Goal: Task Accomplishment & Management: Complete application form

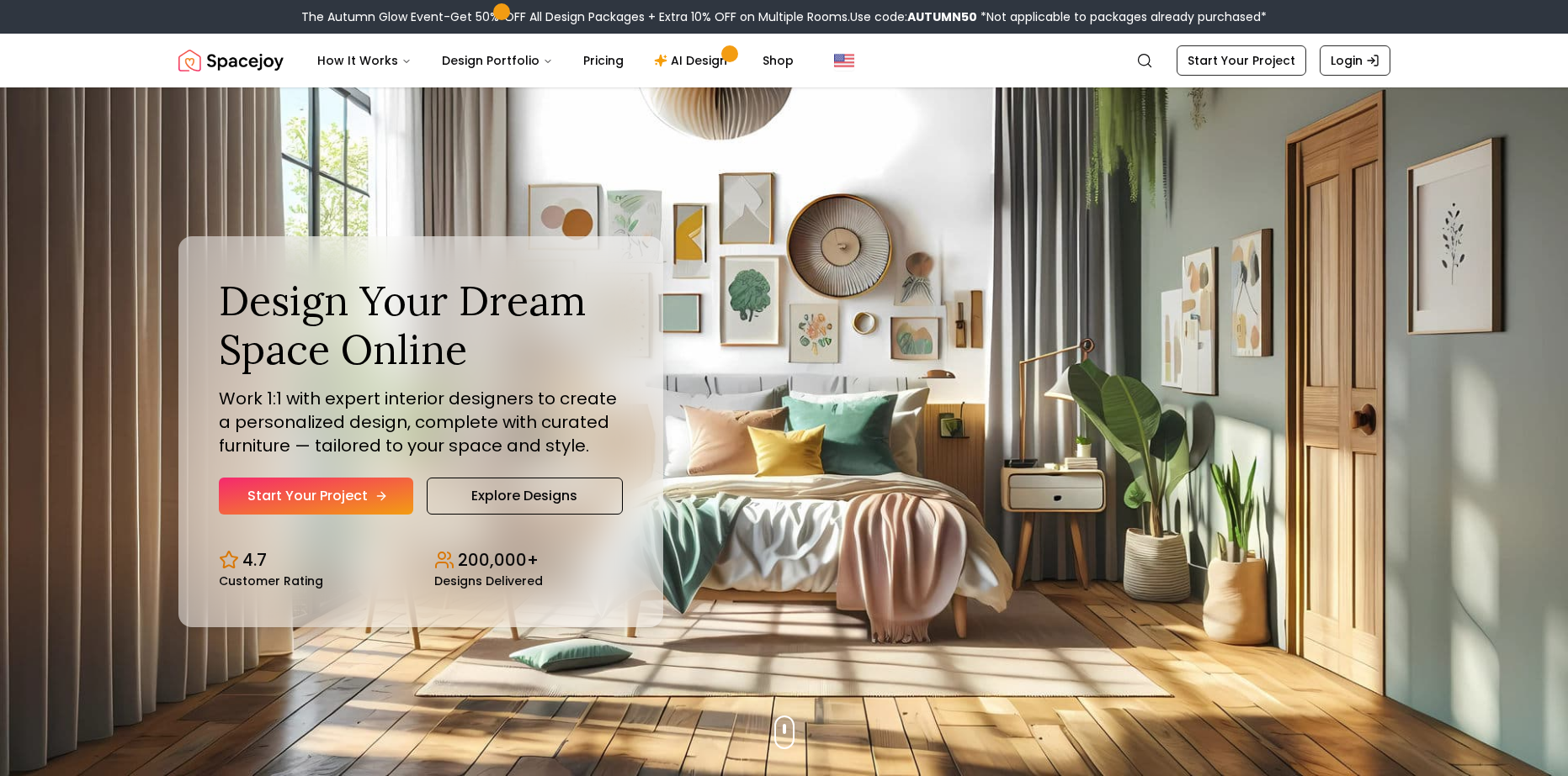
click at [374, 492] on icon "Hero section" at bounding box center [381, 496] width 13 height 13
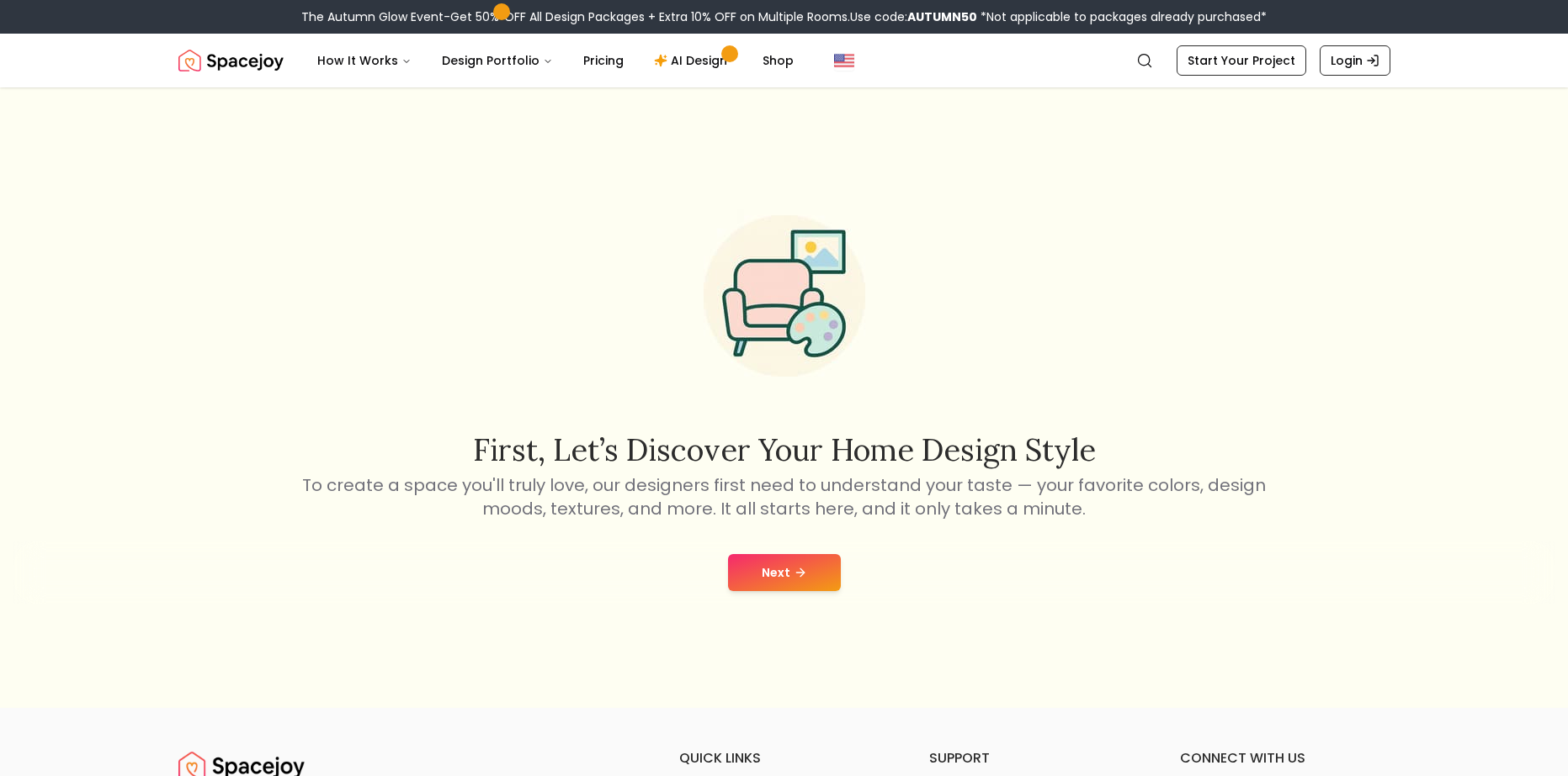
click at [774, 575] on button "Next" at bounding box center [784, 572] width 113 height 37
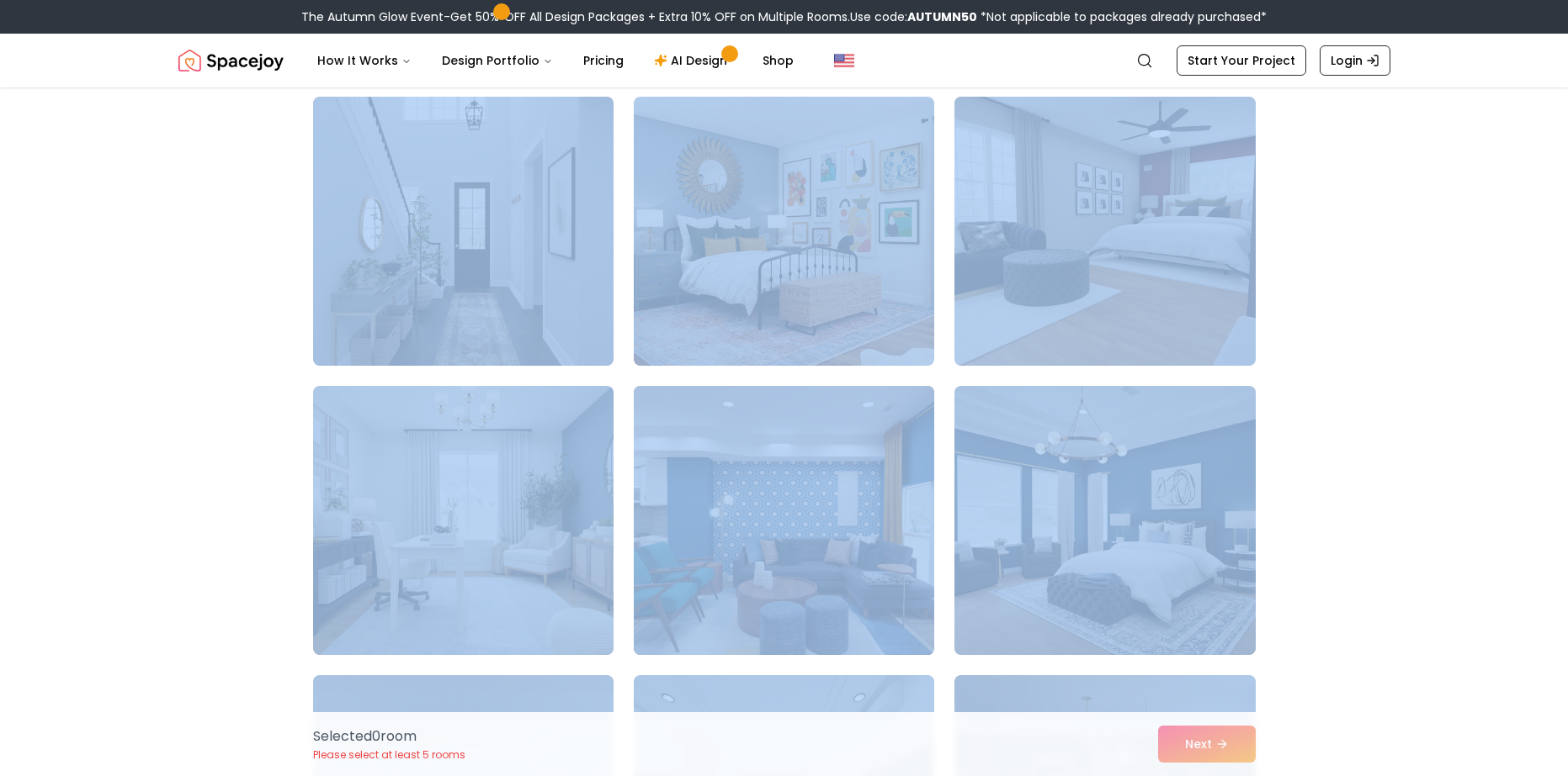
scroll to position [141, 0]
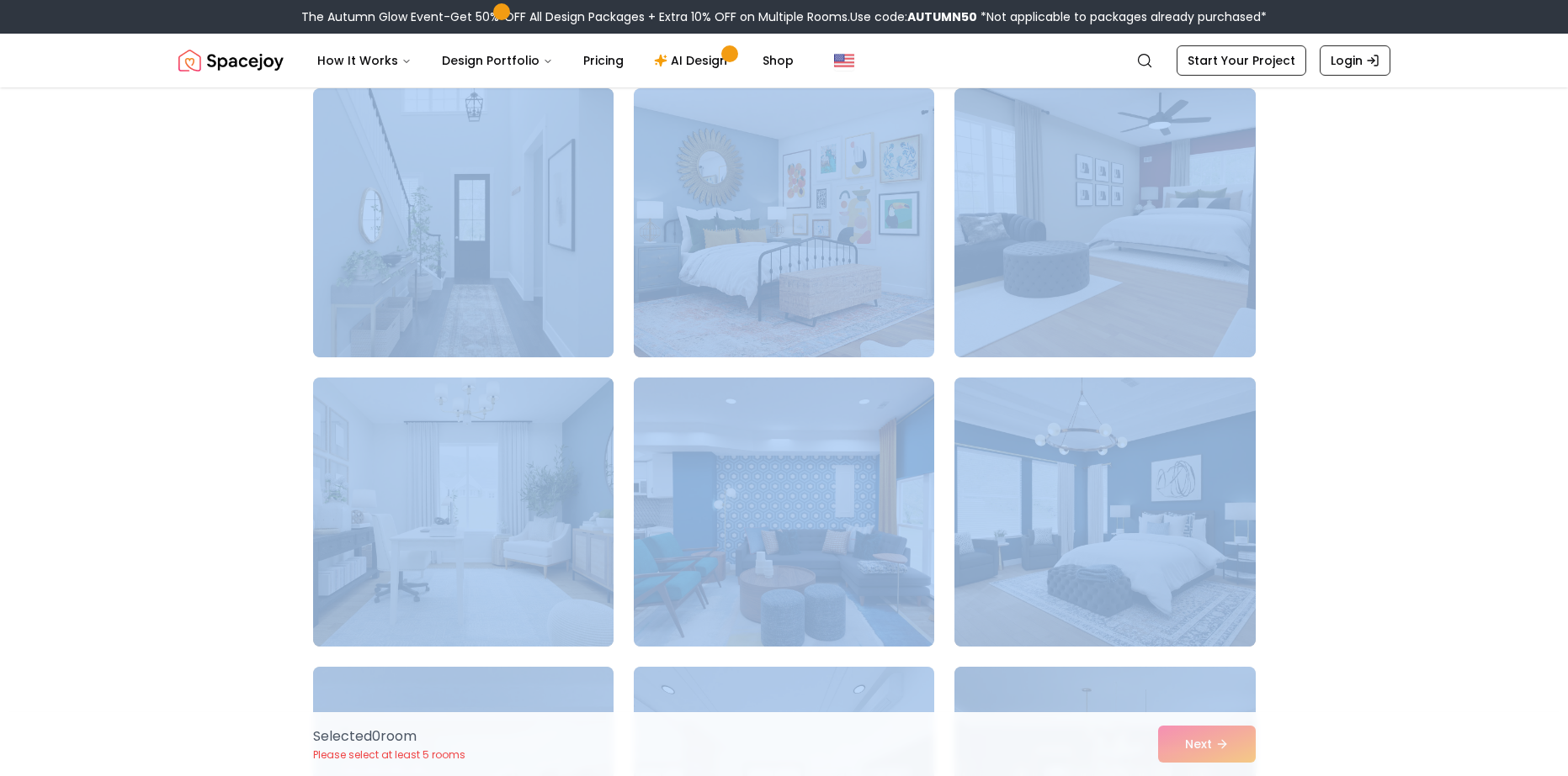
click at [115, 459] on div "Choose the Rooms That Inspire You Scroll through the collection and select 5 to…" at bounding box center [784, 606] width 1568 height 1265
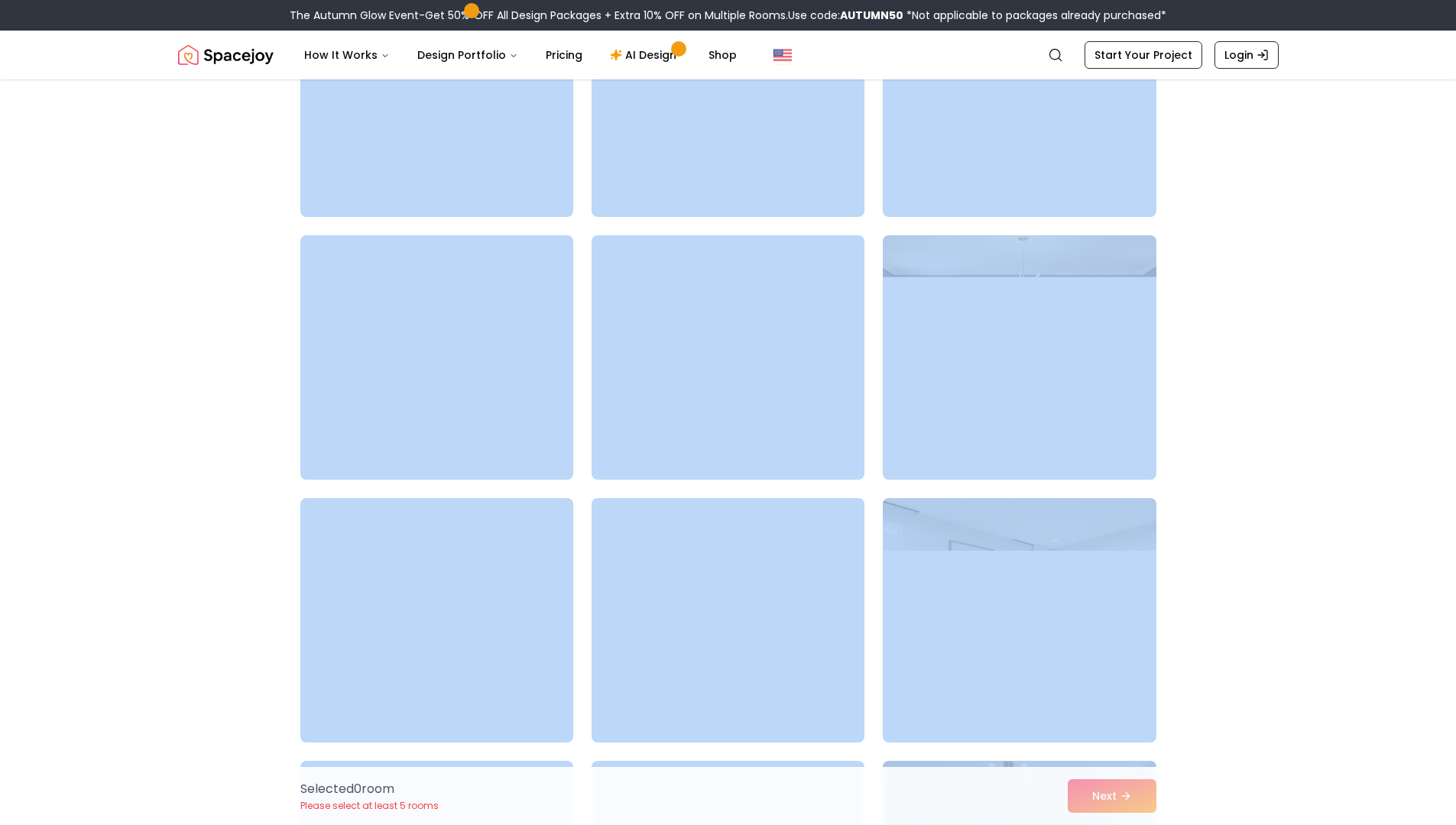
scroll to position [6546, 0]
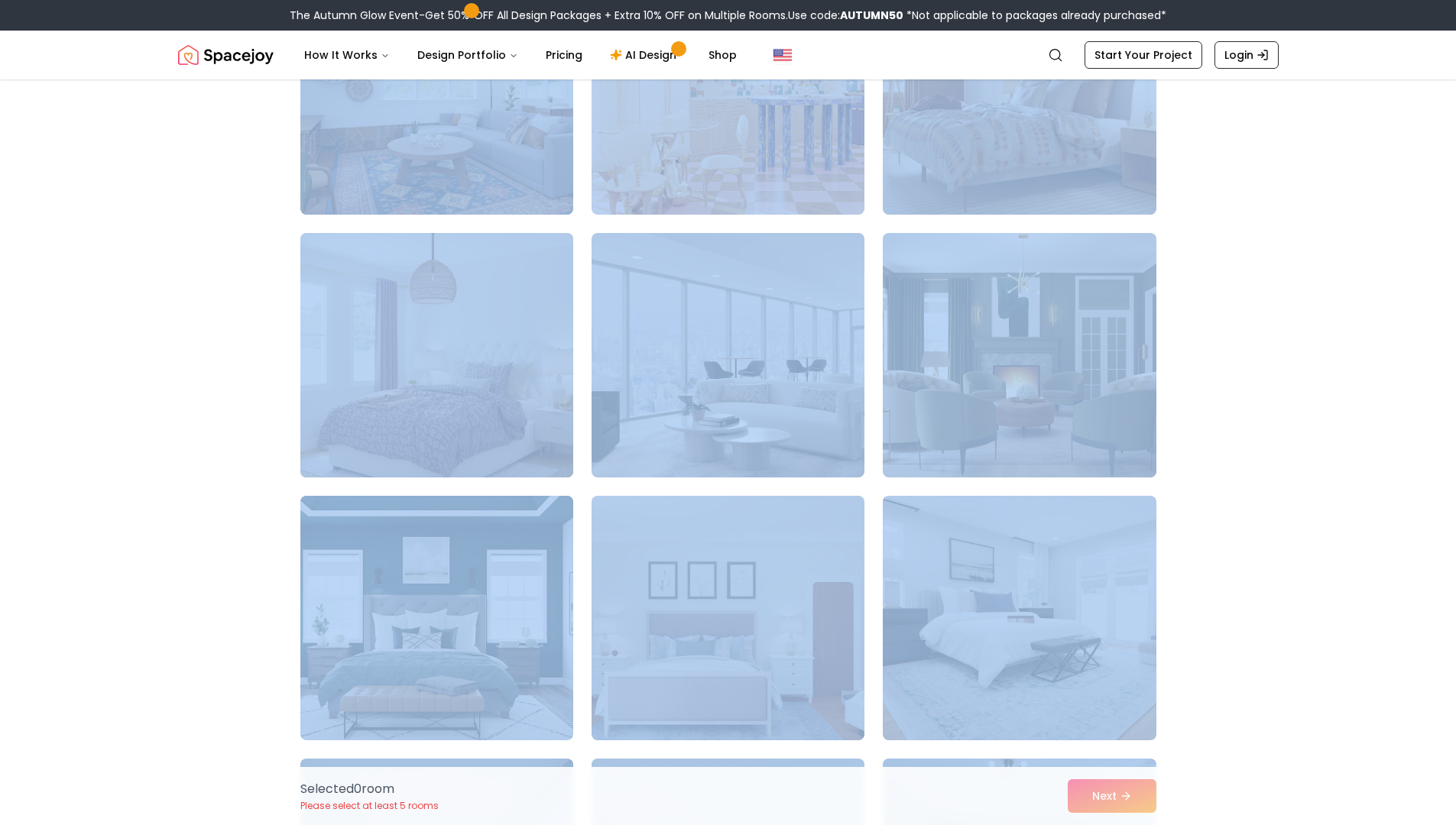
click at [514, 417] on img at bounding box center [437, 356] width 287 height 257
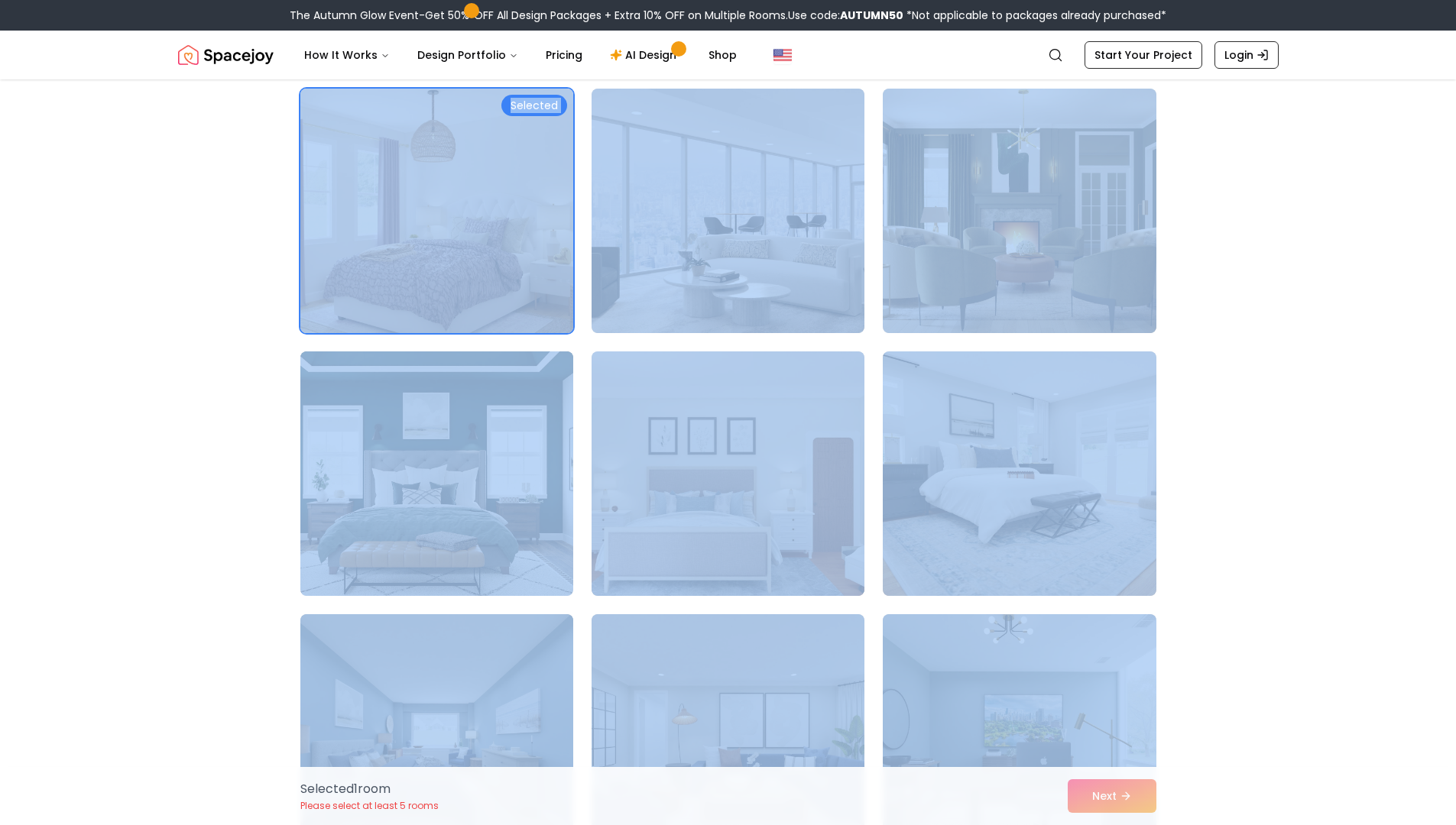
scroll to position [6750, 0]
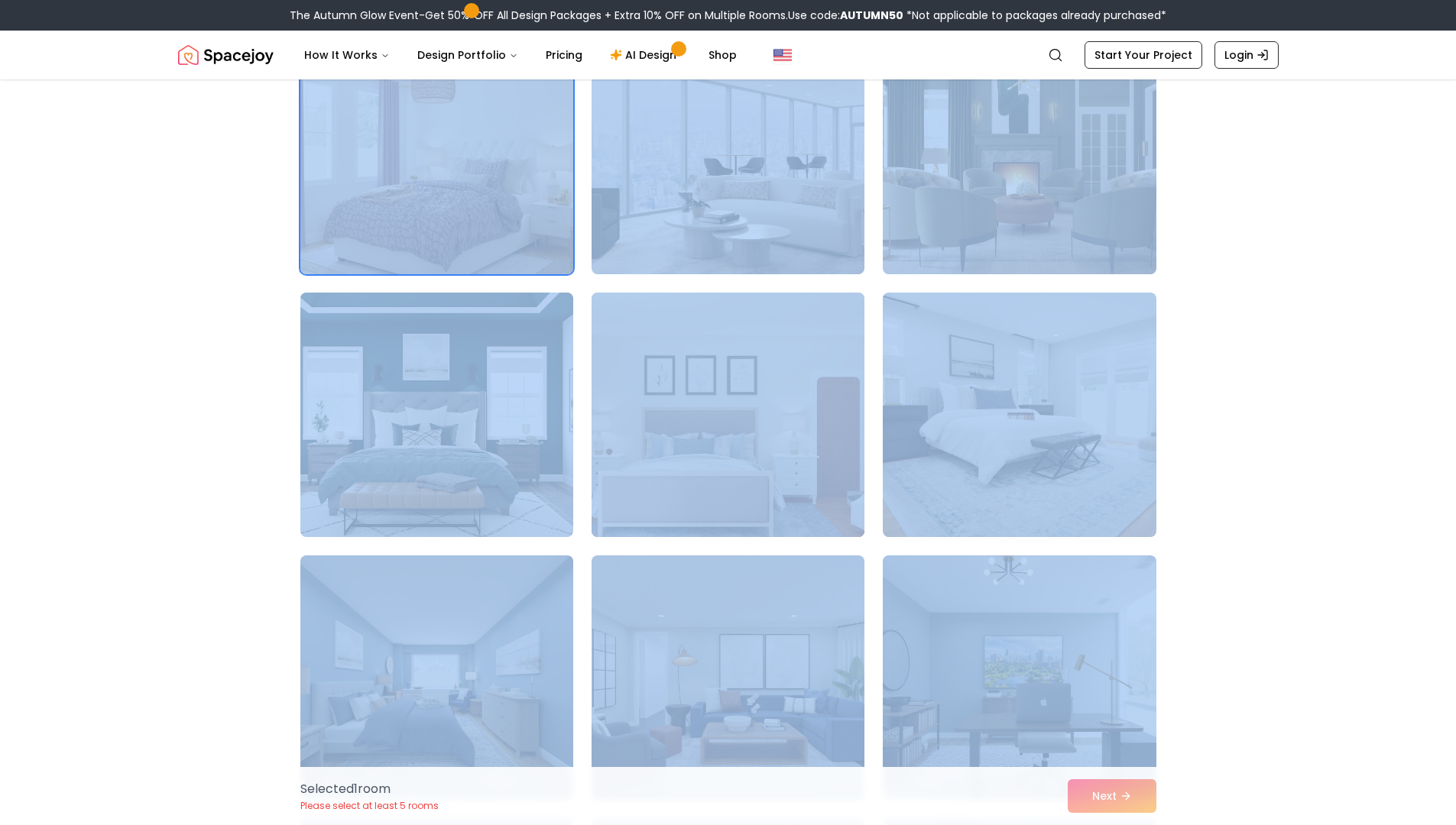
click at [711, 415] on img at bounding box center [728, 415] width 287 height 257
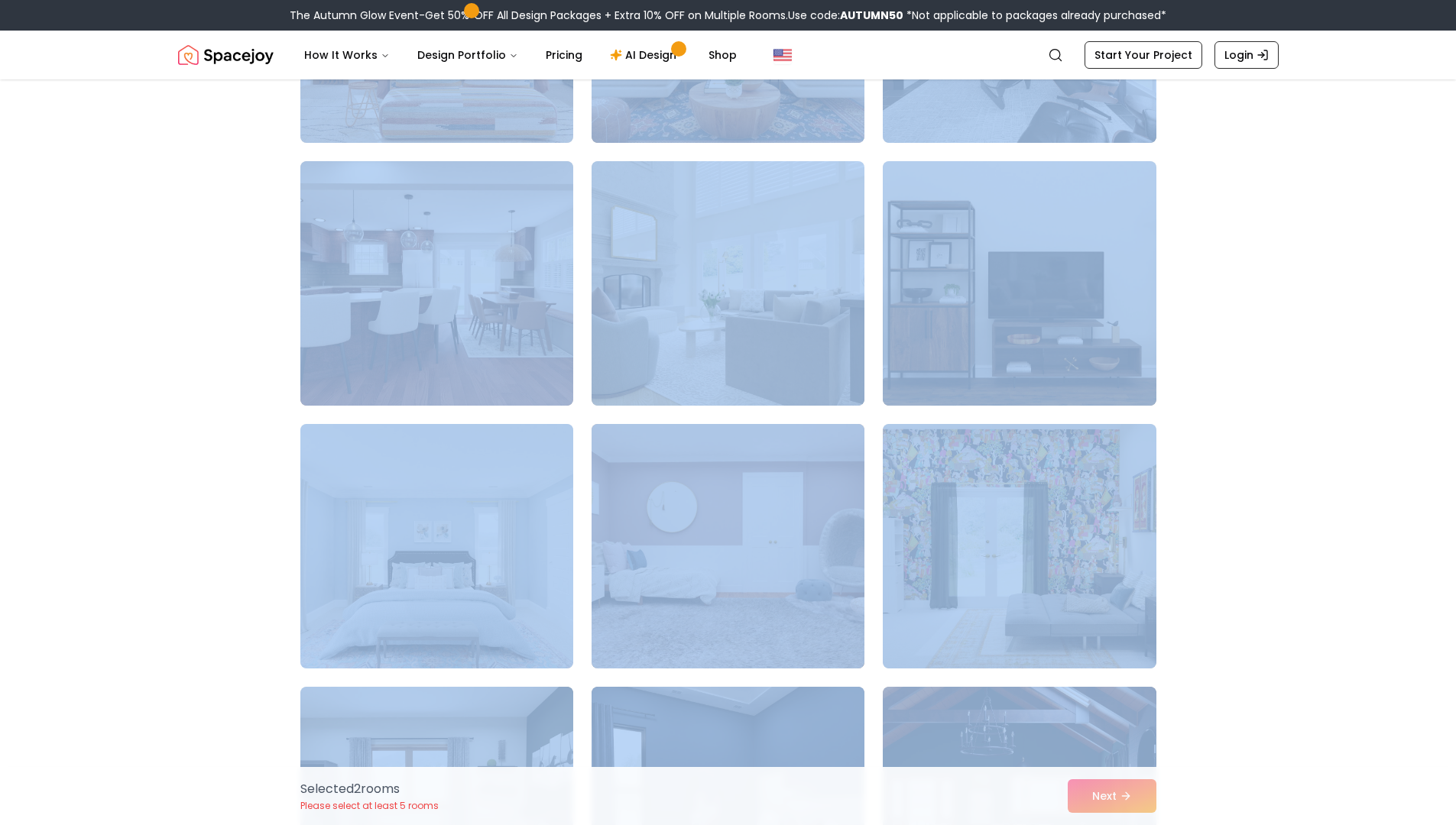
scroll to position [7820, 0]
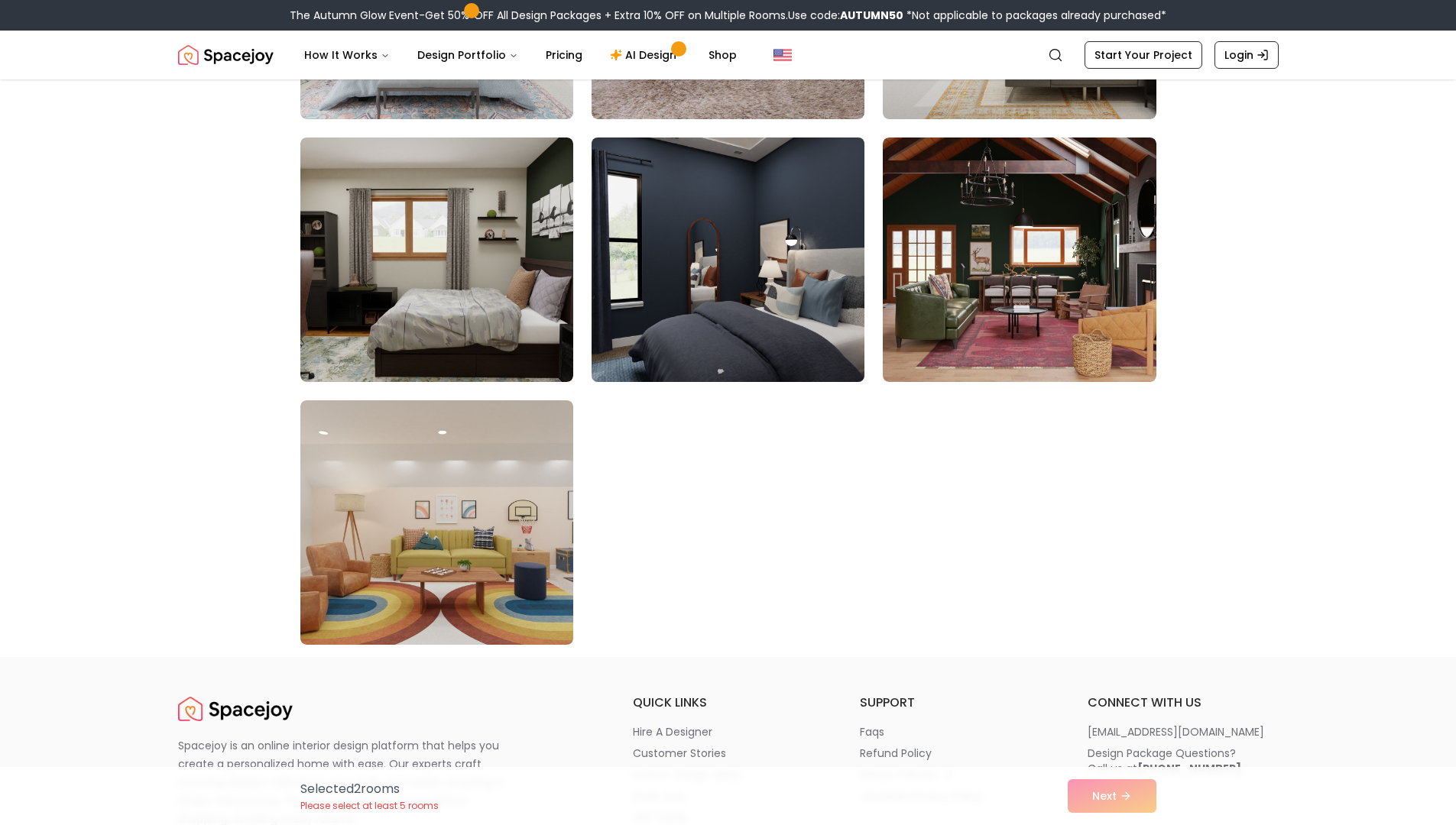
drag, startPoint x: 765, startPoint y: 516, endPoint x: 846, endPoint y: 387, distance: 152.3
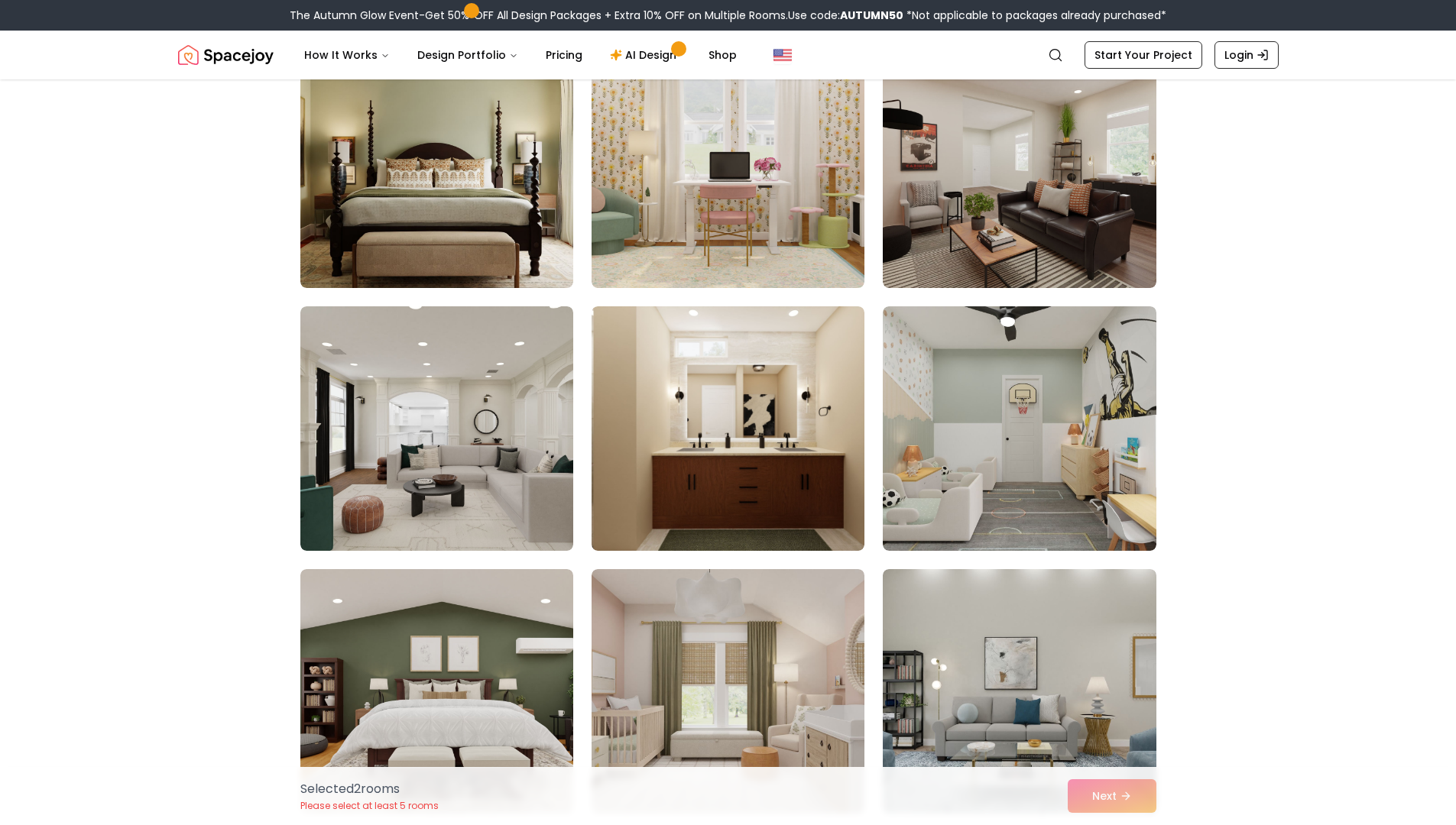
scroll to position [4626, 0]
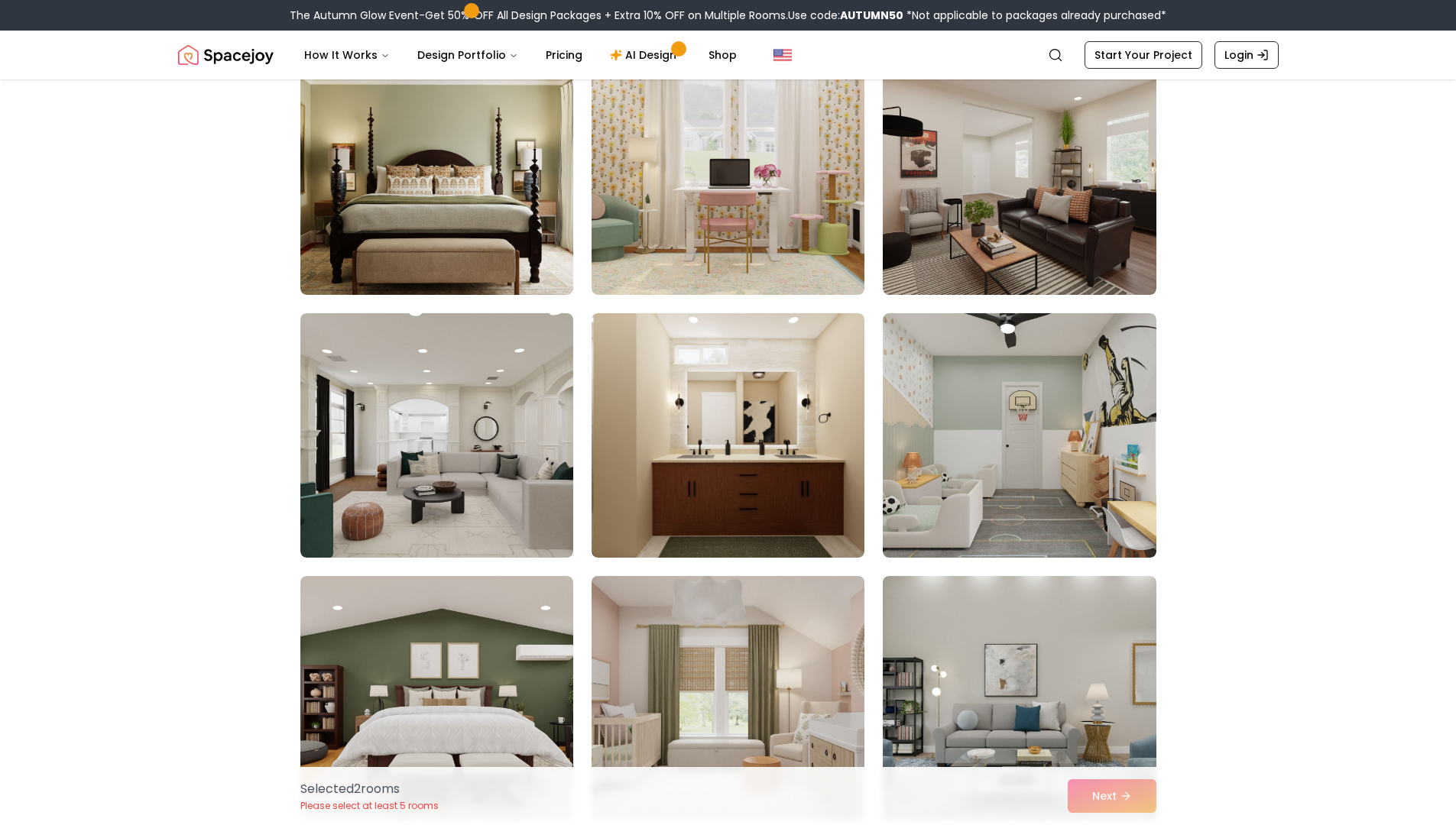
click at [828, 647] on img at bounding box center [728, 699] width 287 height 257
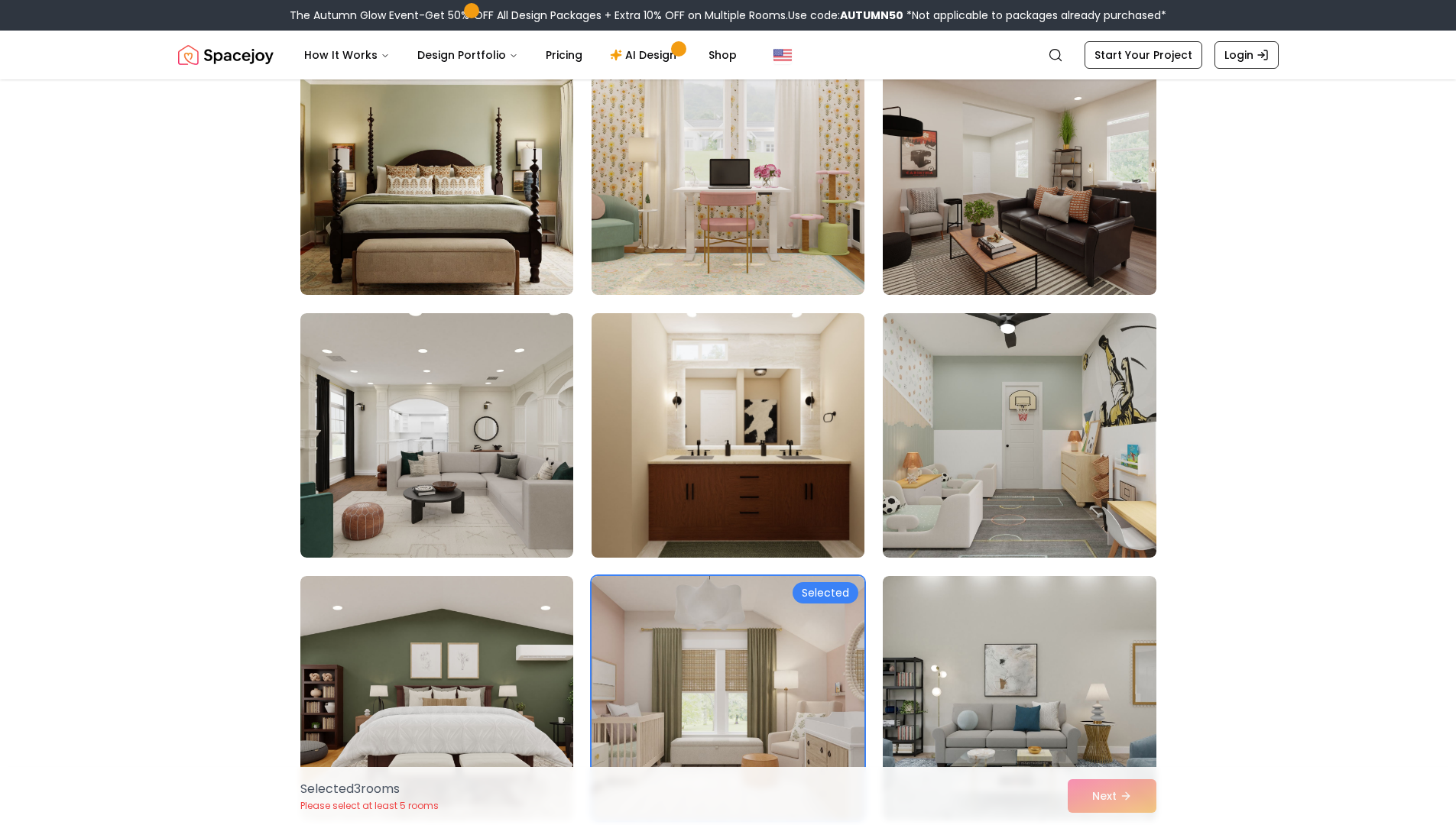
click at [778, 444] on img at bounding box center [728, 436] width 287 height 257
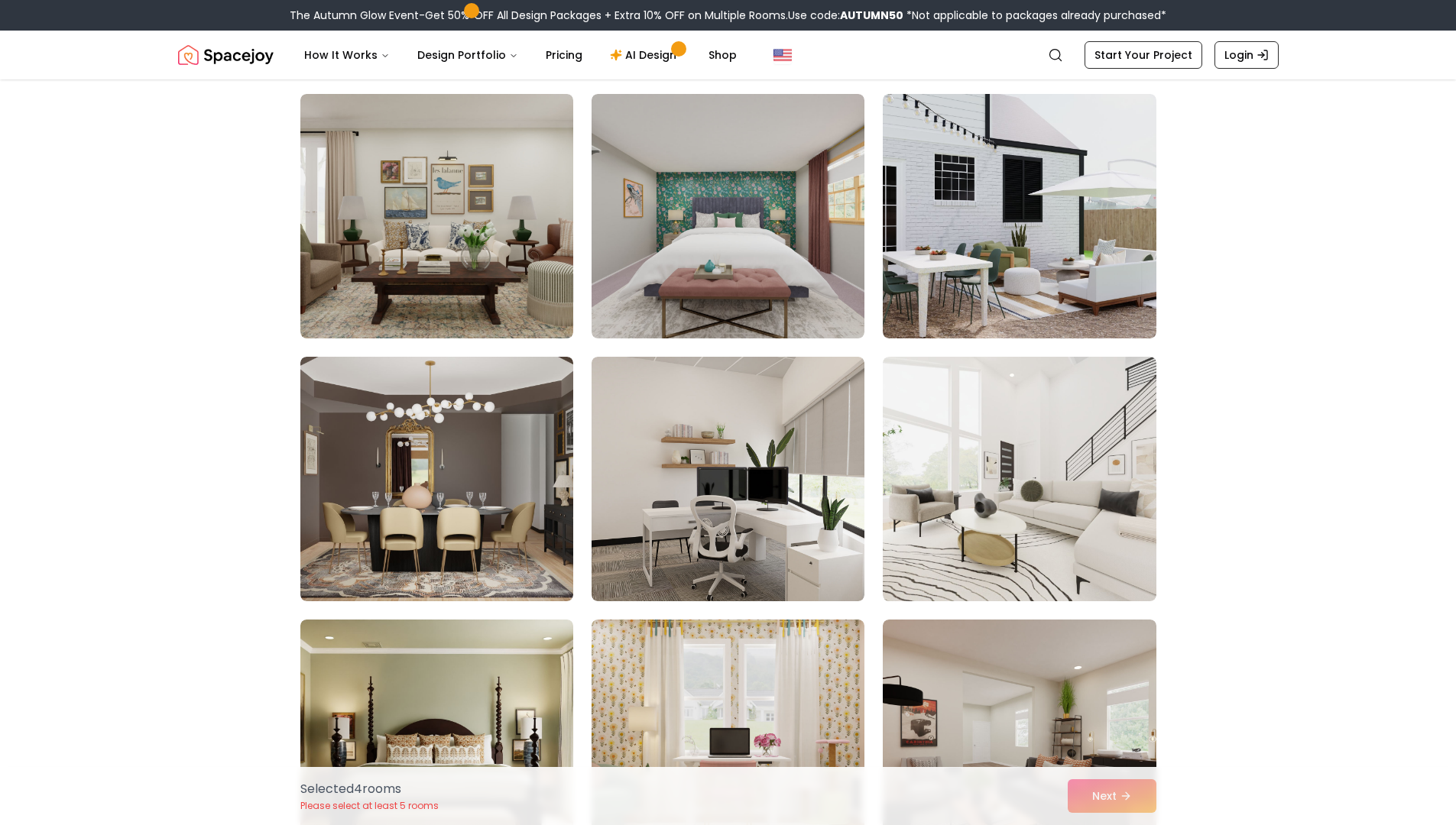
scroll to position [4044, 0]
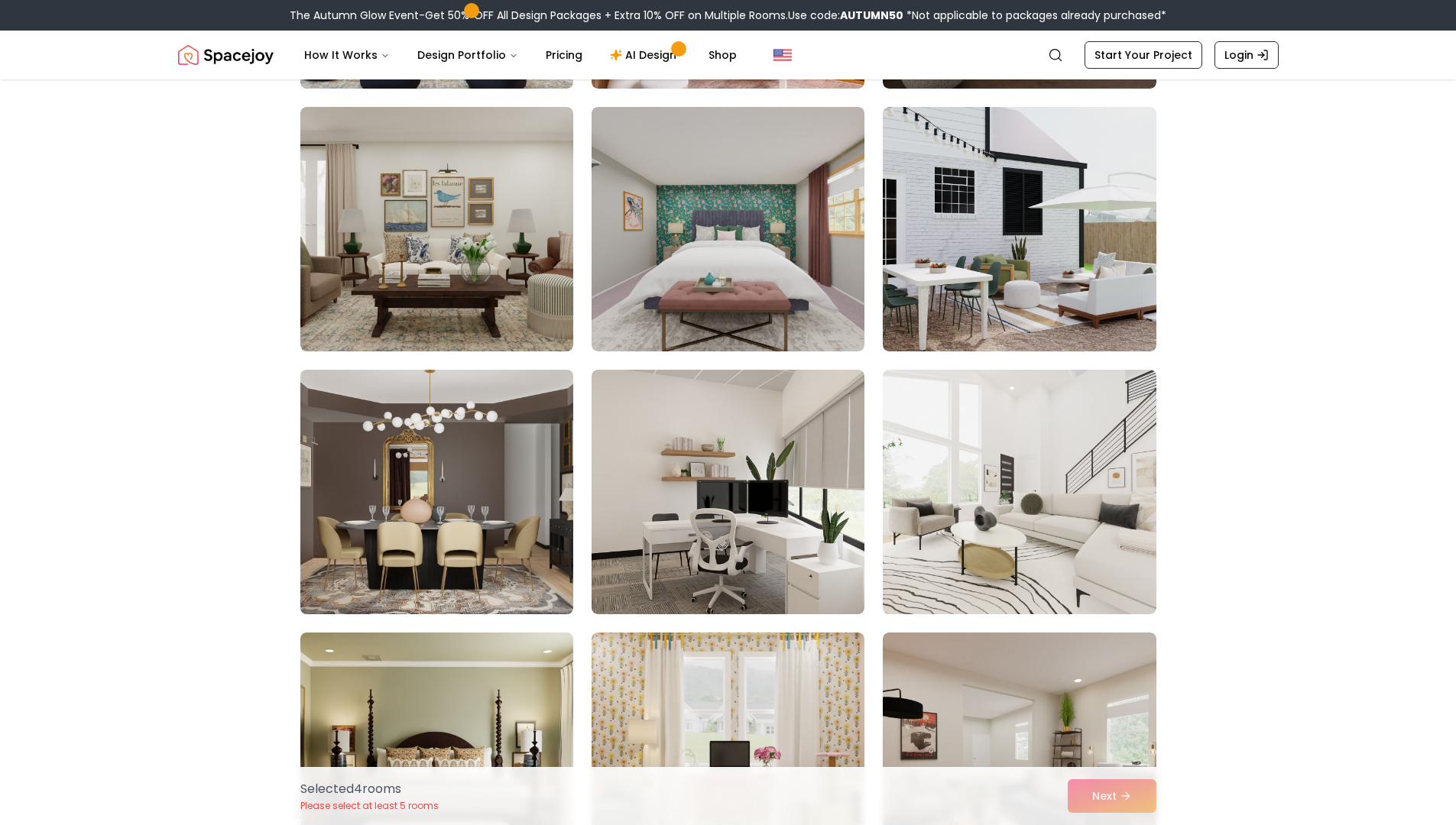
click at [503, 501] on img at bounding box center [437, 492] width 287 height 257
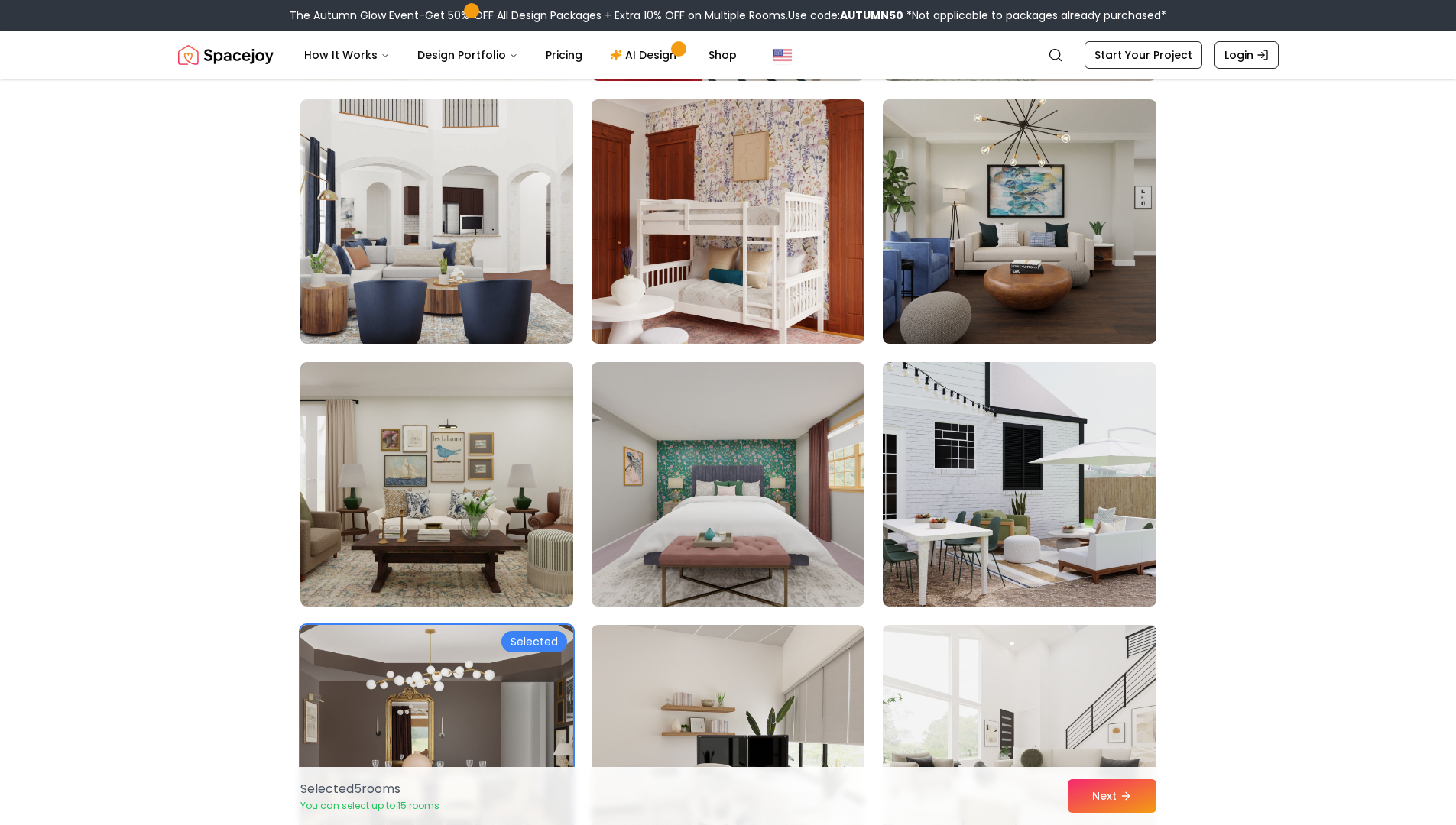
scroll to position [3741, 0]
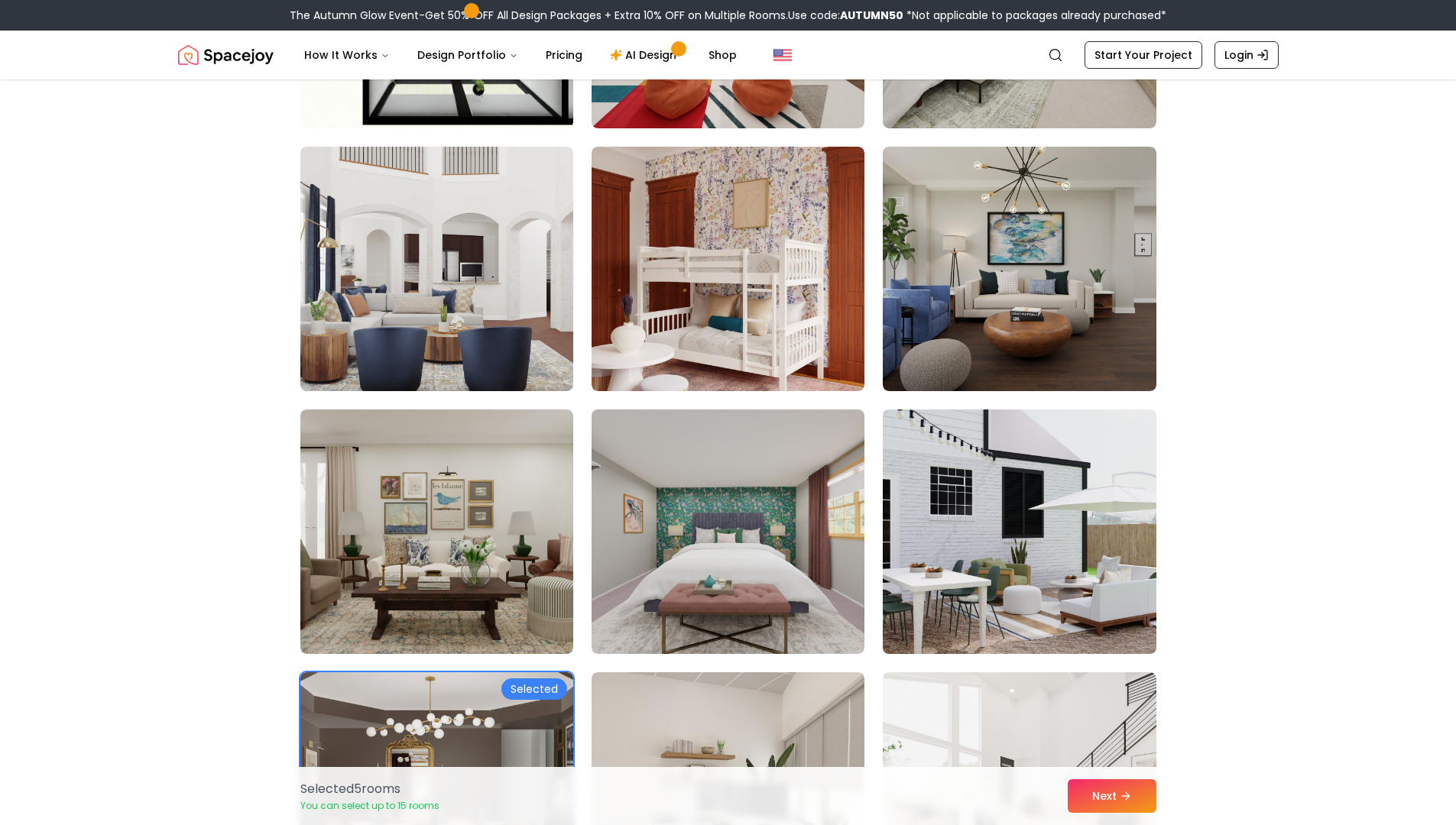
click at [1043, 447] on img at bounding box center [1019, 532] width 287 height 257
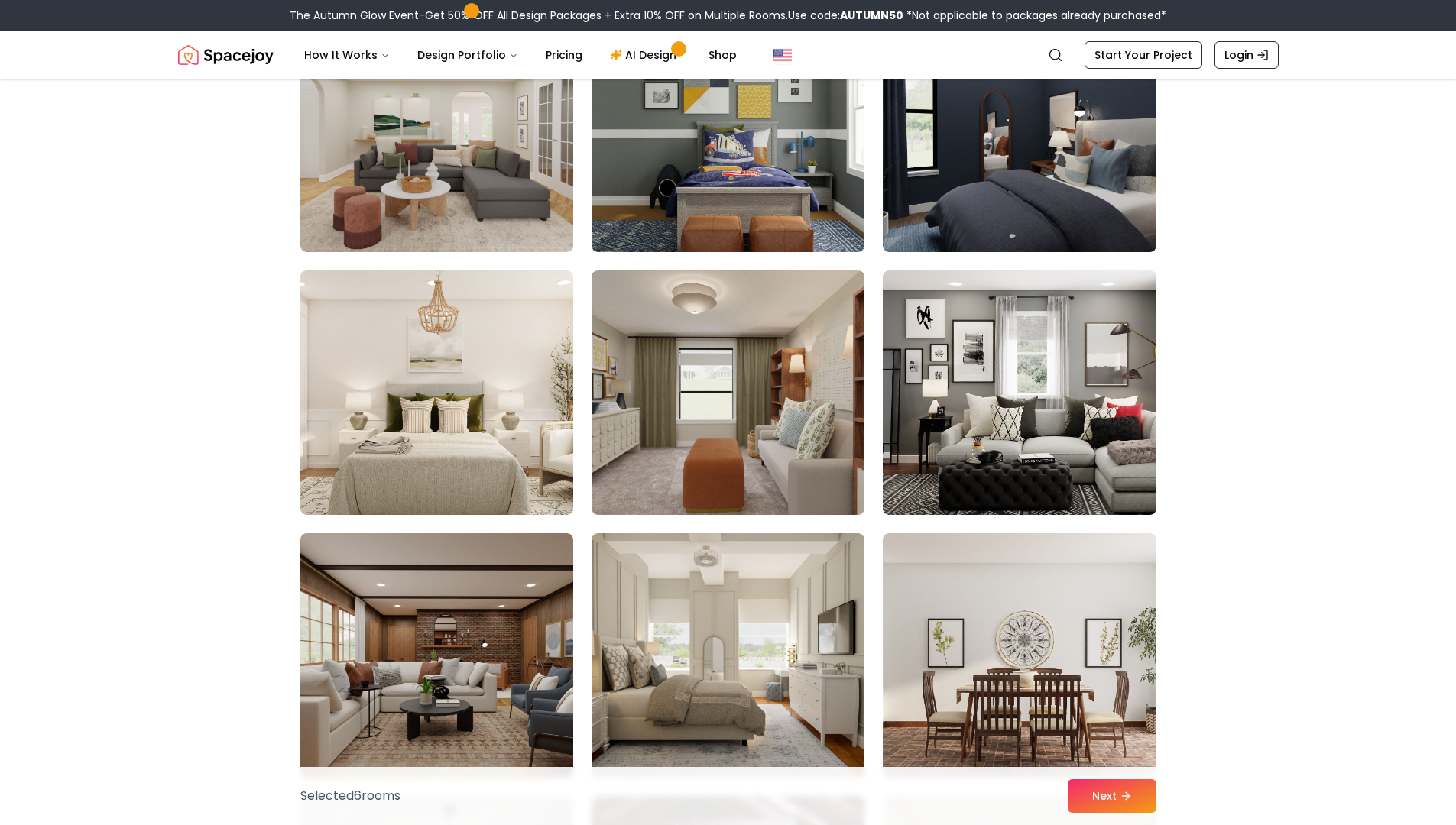
scroll to position [985, 0]
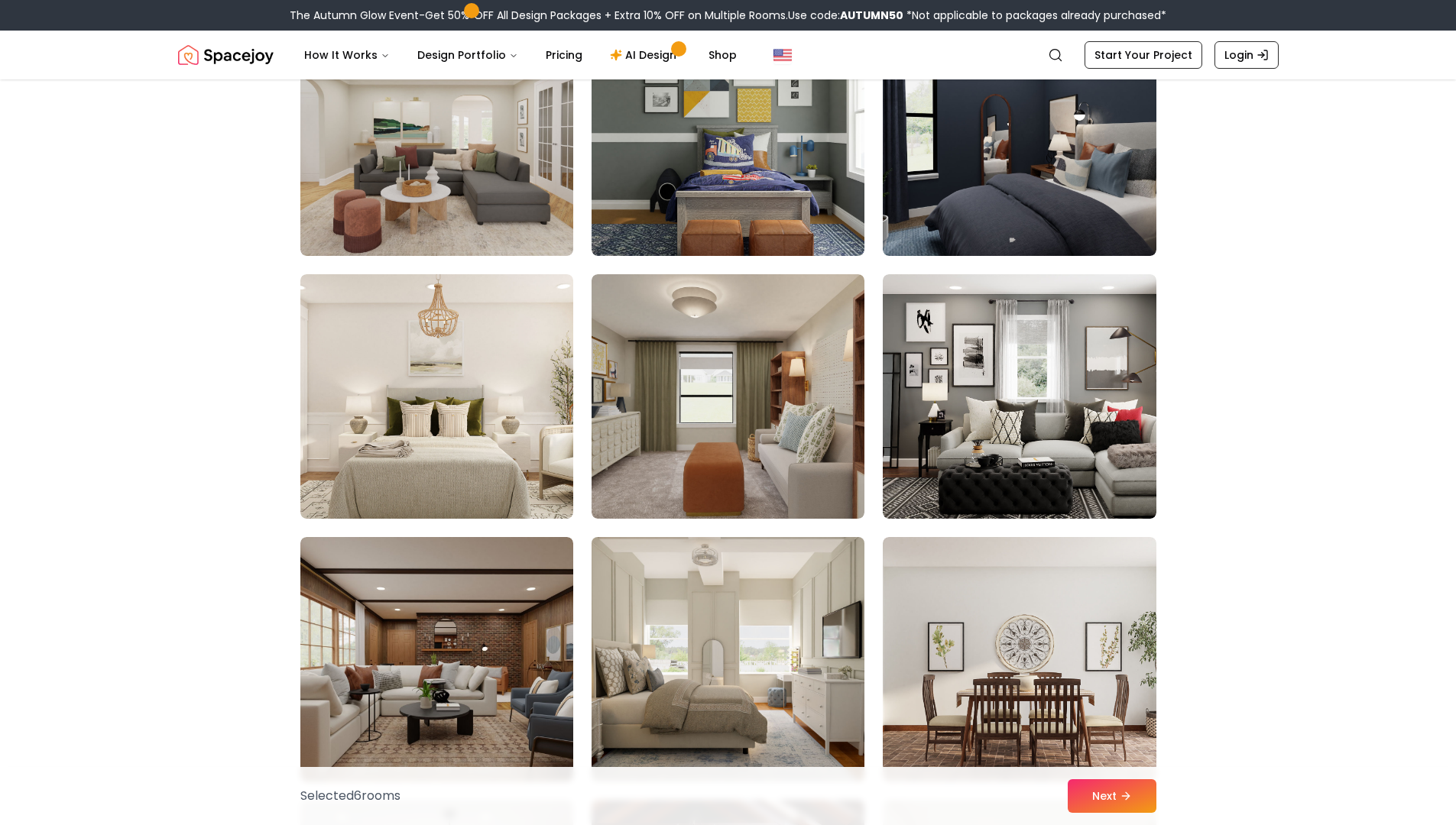
click at [771, 583] on img at bounding box center [728, 660] width 287 height 257
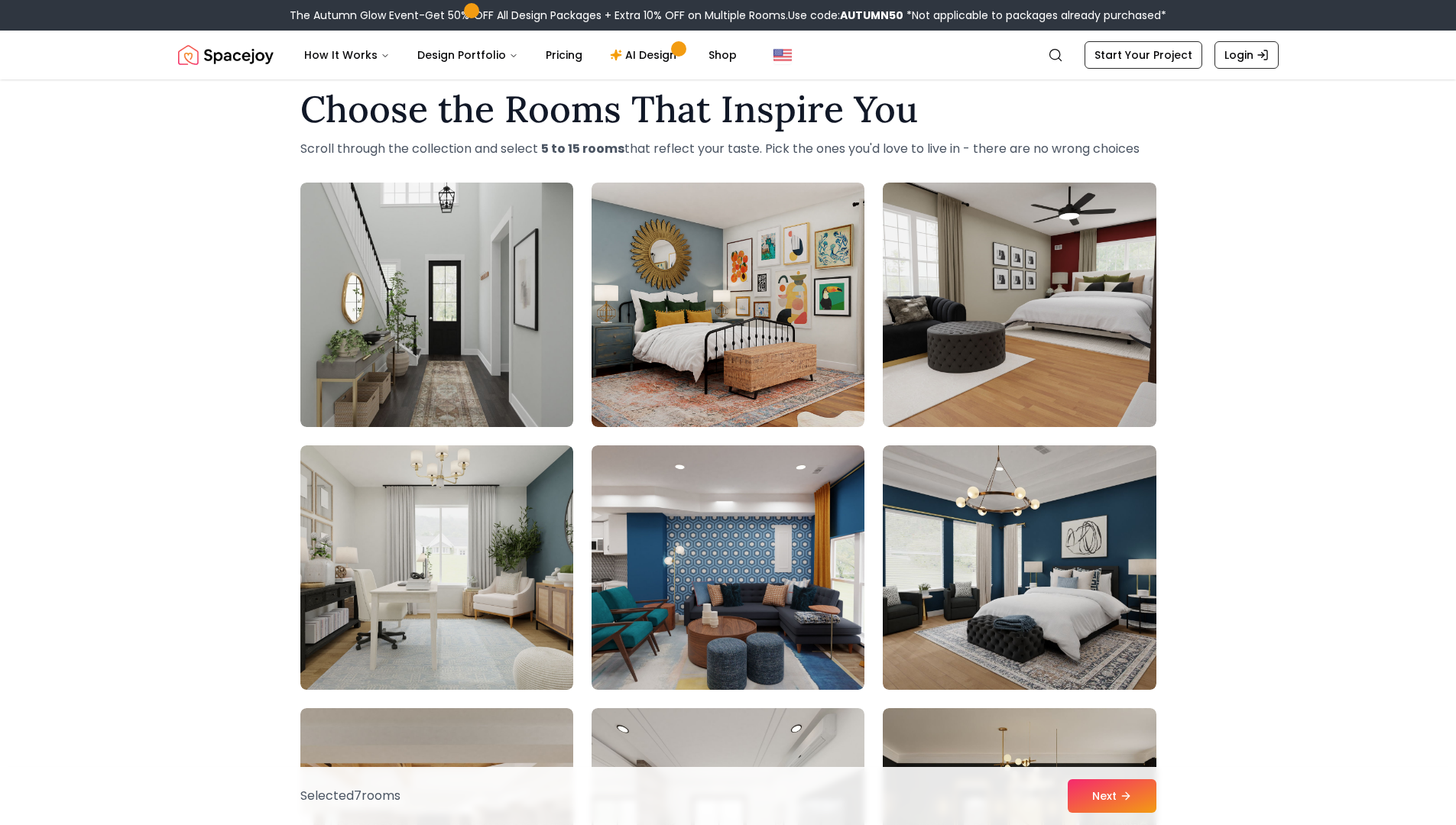
scroll to position [0, 0]
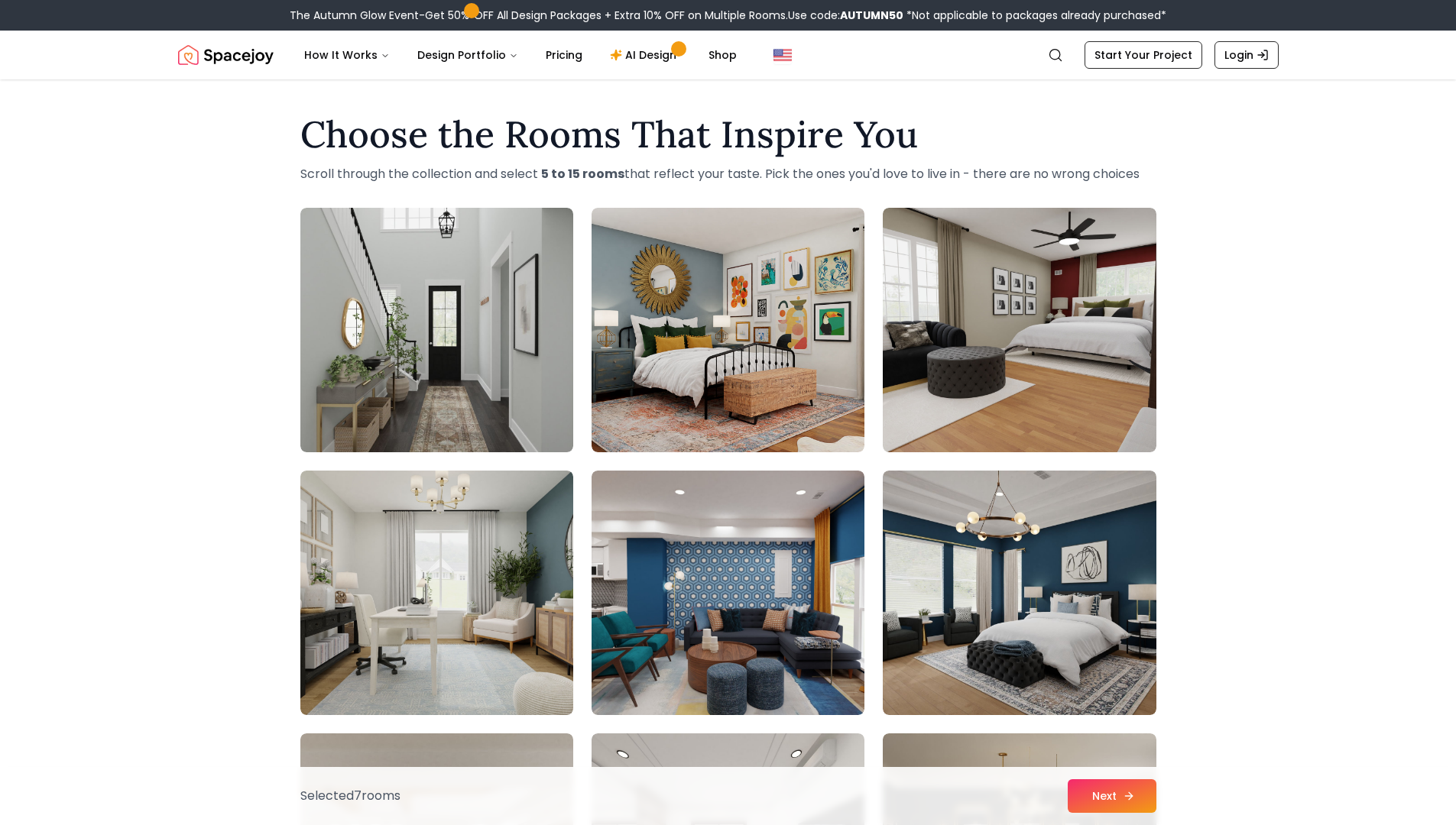
click at [1122, 705] on icon at bounding box center [1128, 796] width 12 height 12
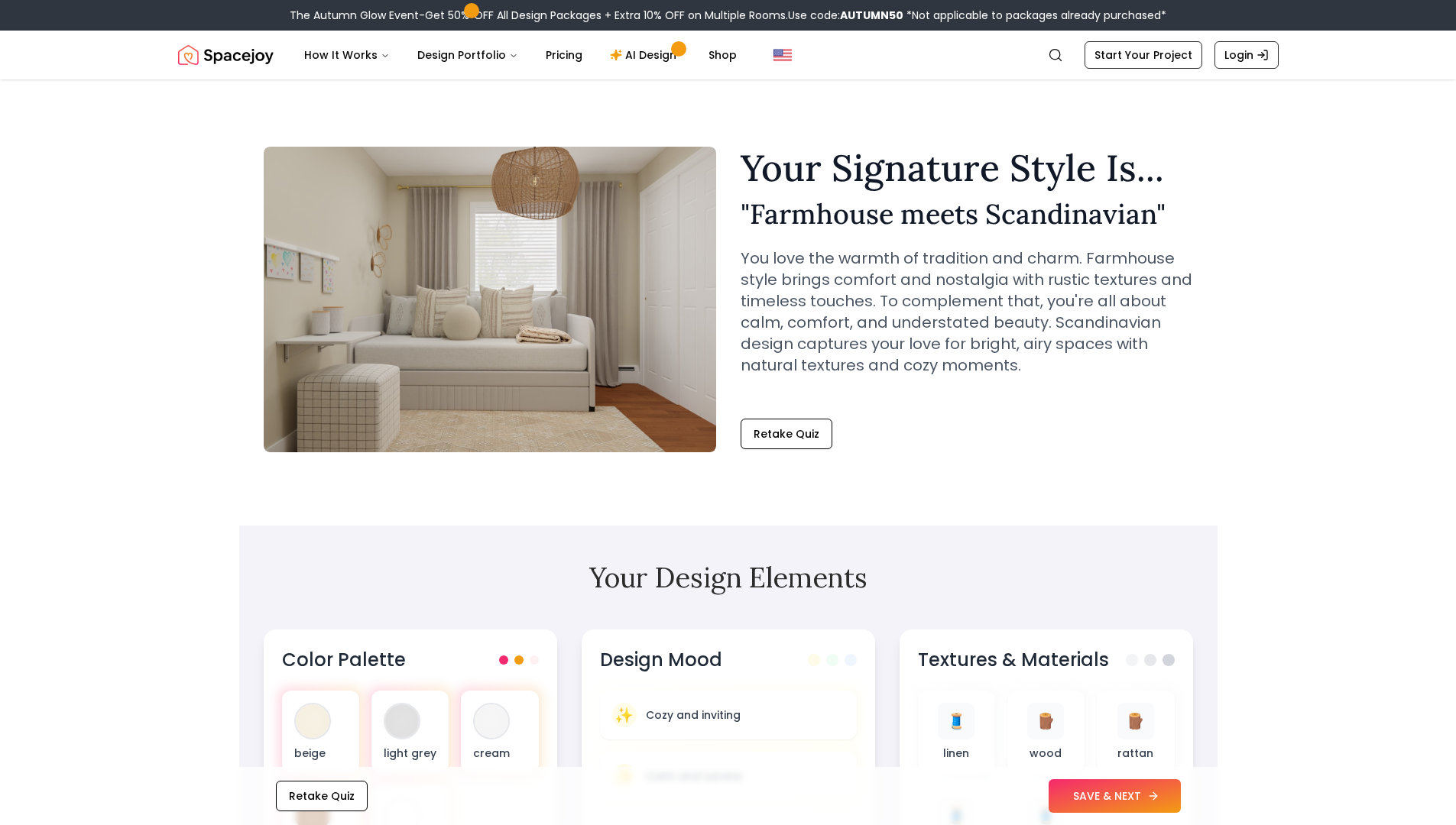
click at [1085, 792] on button "SAVE & NEXT" at bounding box center [1114, 795] width 132 height 33
